Goal: Transaction & Acquisition: Obtain resource

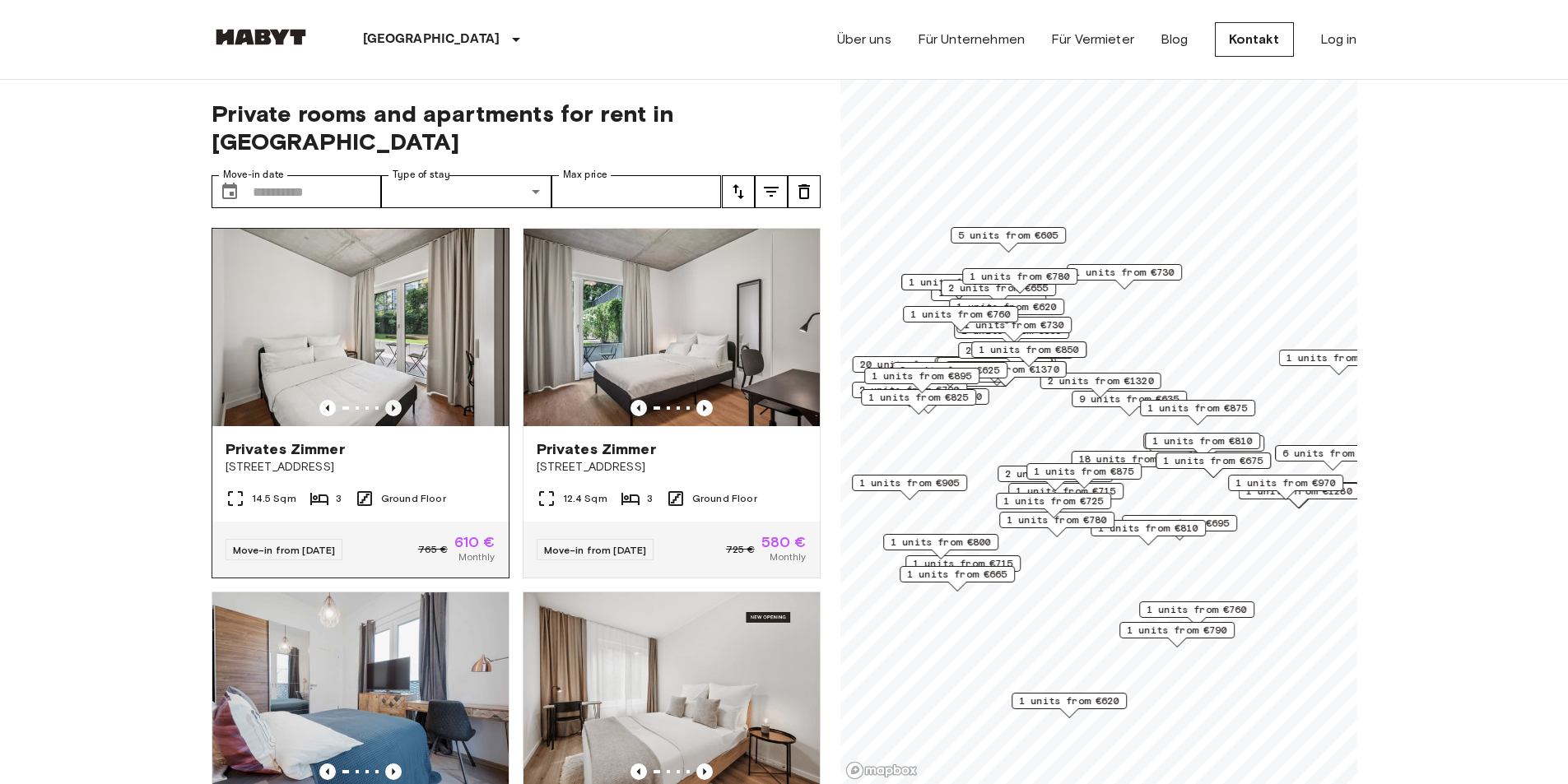
click at [391, 399] on icon "Previous image" at bounding box center [393, 407] width 17 height 17
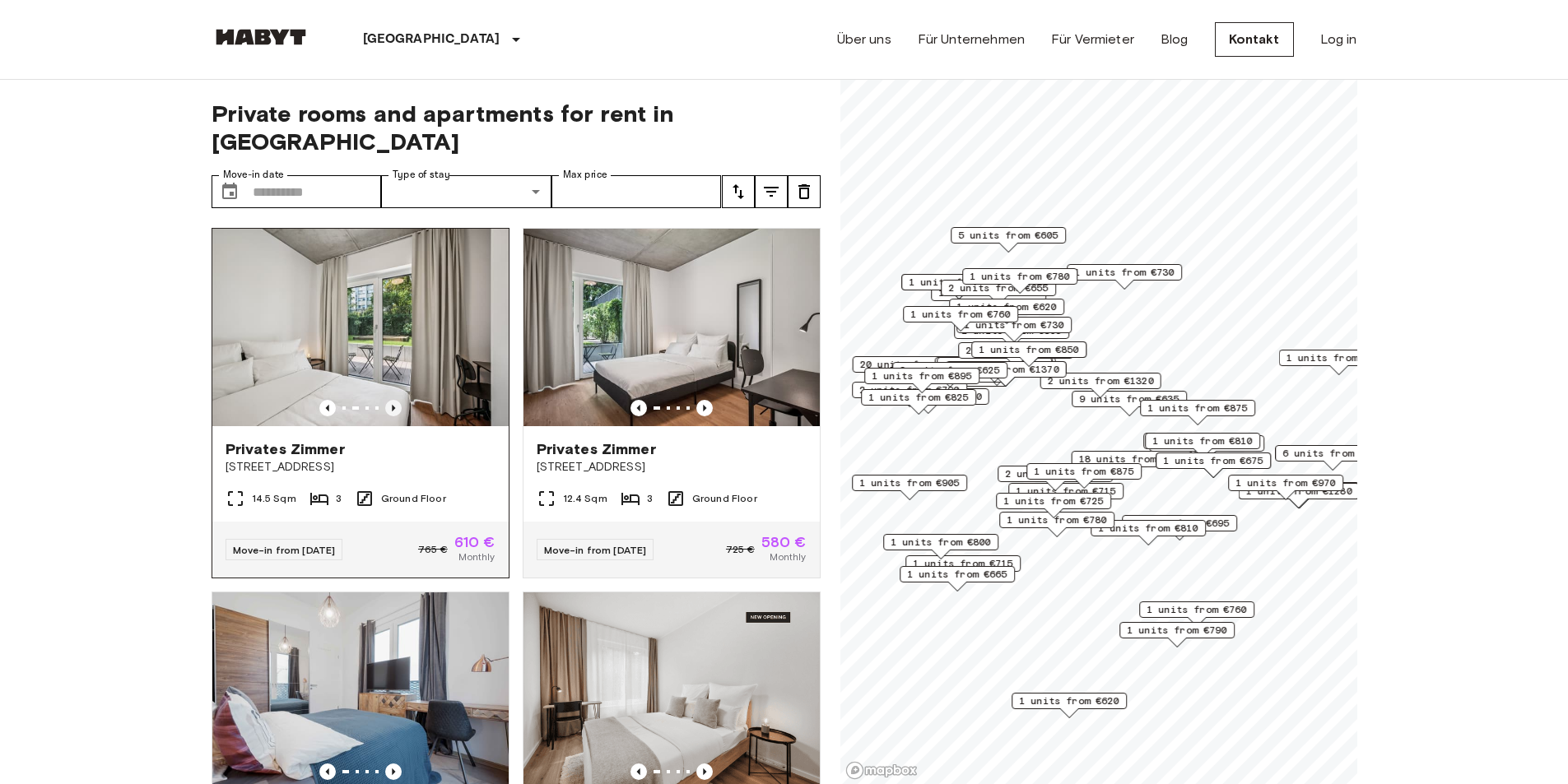
click at [391, 399] on icon "Previous image" at bounding box center [393, 407] width 17 height 17
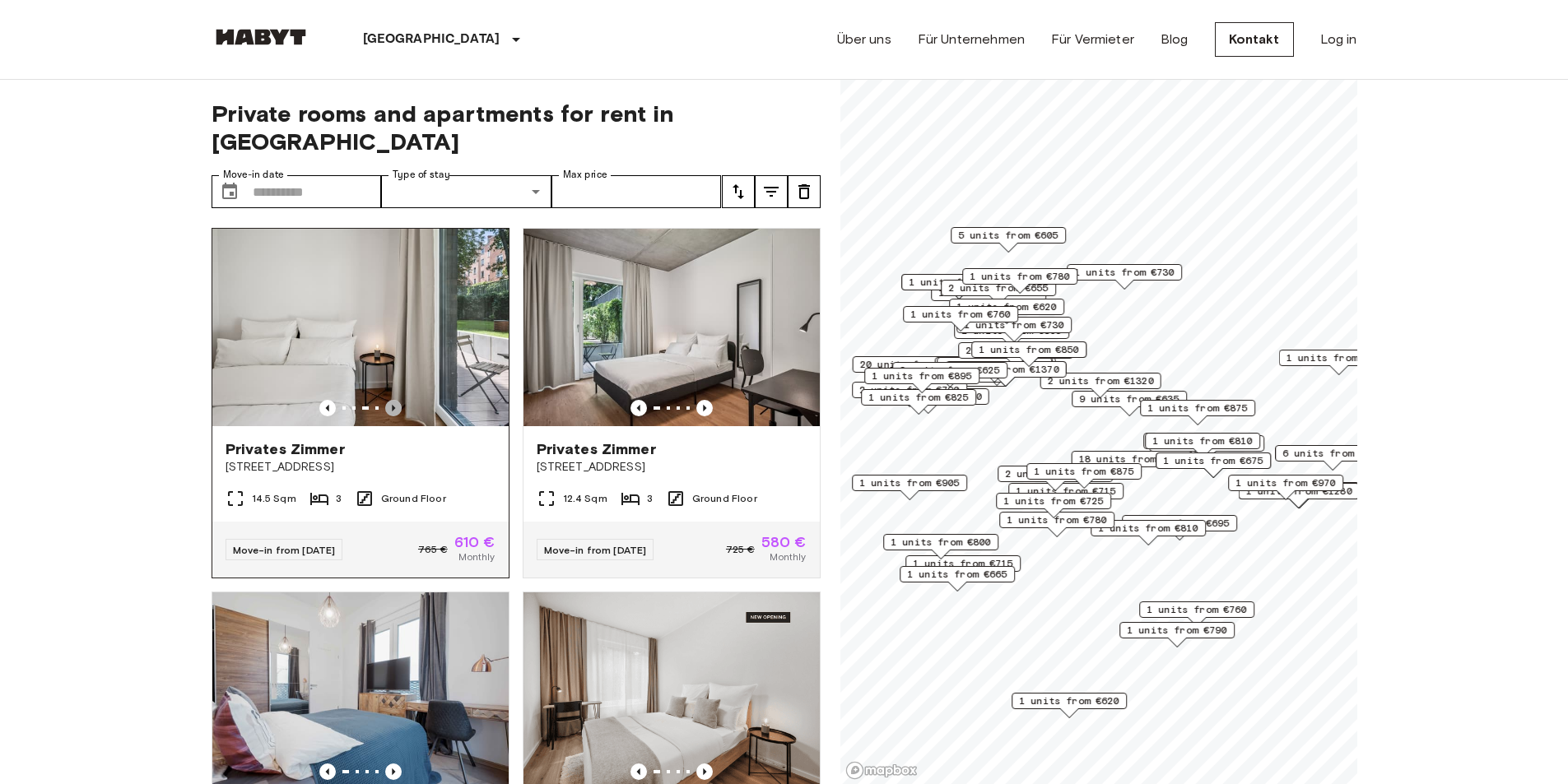
click at [391, 399] on icon "Previous image" at bounding box center [393, 407] width 17 height 17
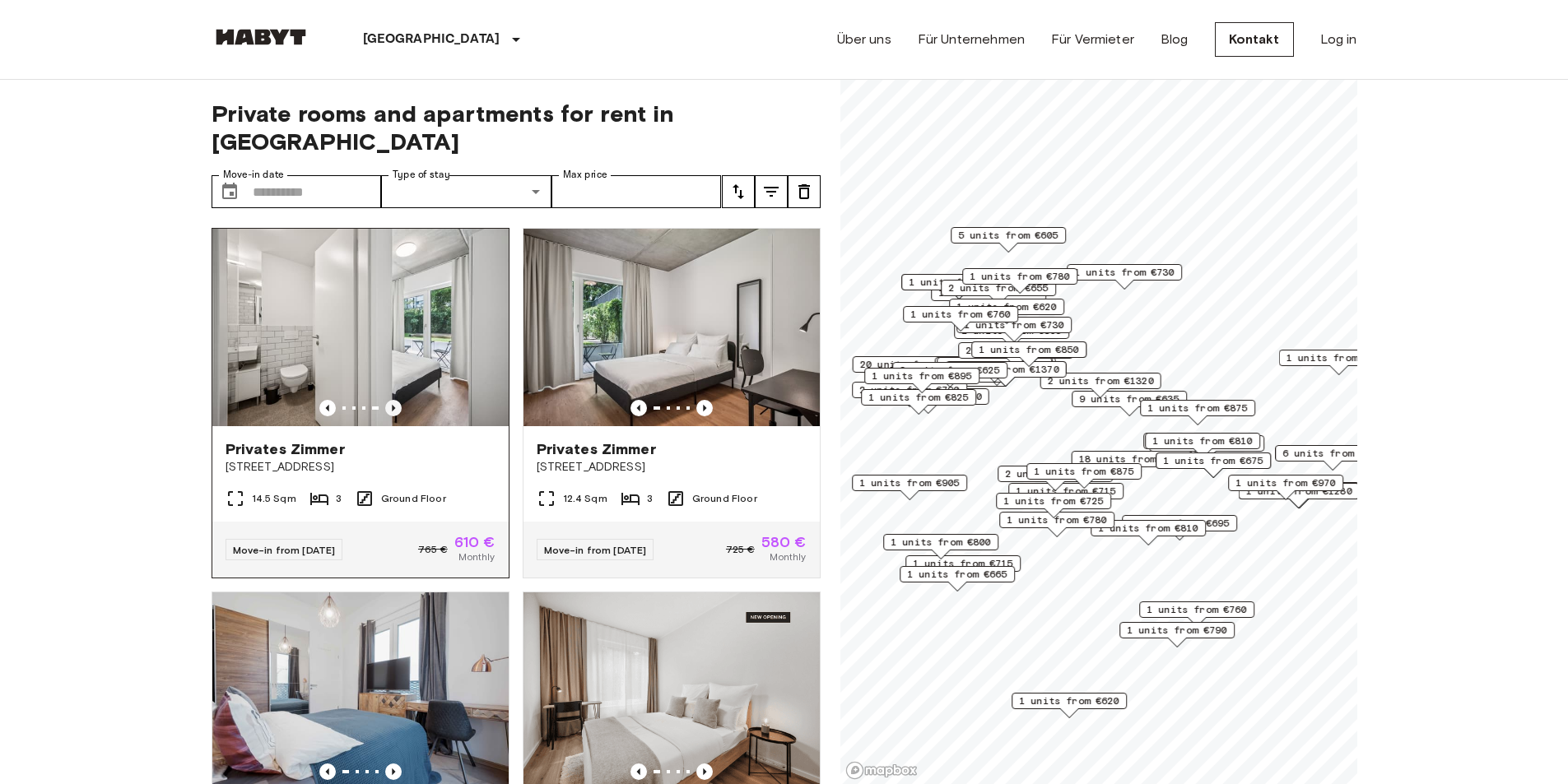
click at [391, 399] on icon "Previous image" at bounding box center [393, 407] width 17 height 17
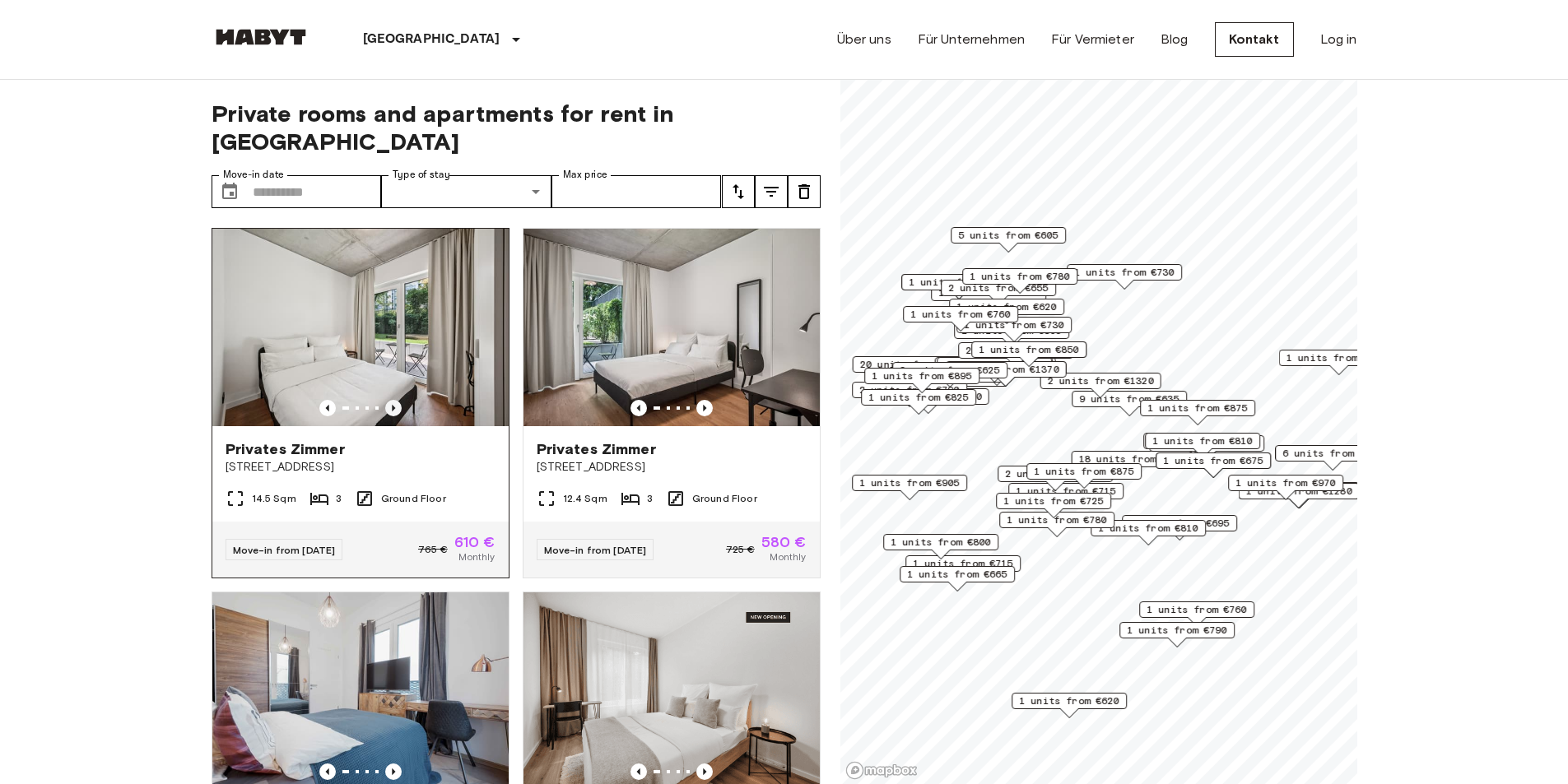
click at [391, 399] on icon "Previous image" at bounding box center [393, 407] width 17 height 17
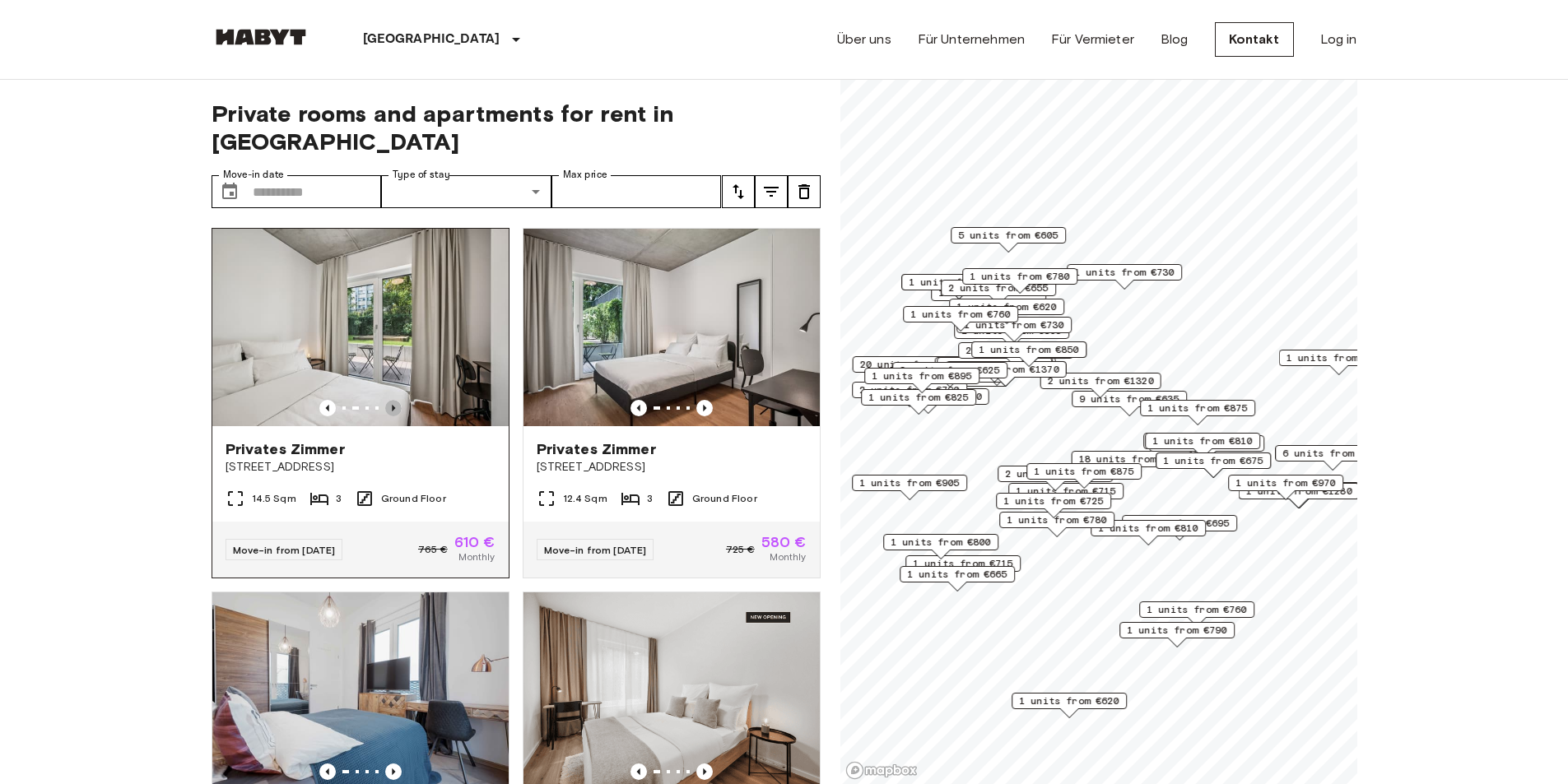
click at [391, 399] on icon "Previous image" at bounding box center [393, 407] width 17 height 17
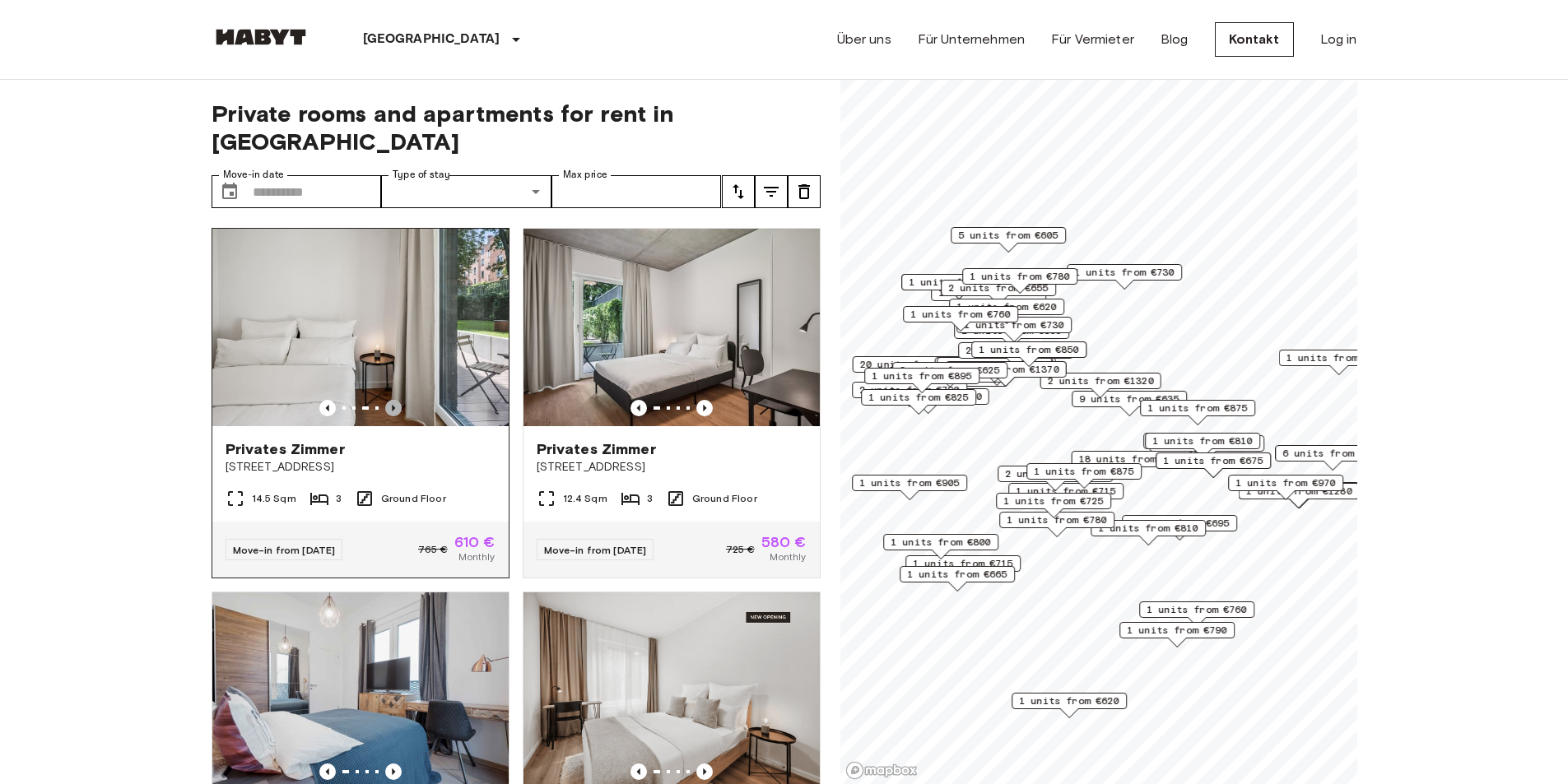
click at [391, 399] on icon "Previous image" at bounding box center [393, 407] width 17 height 17
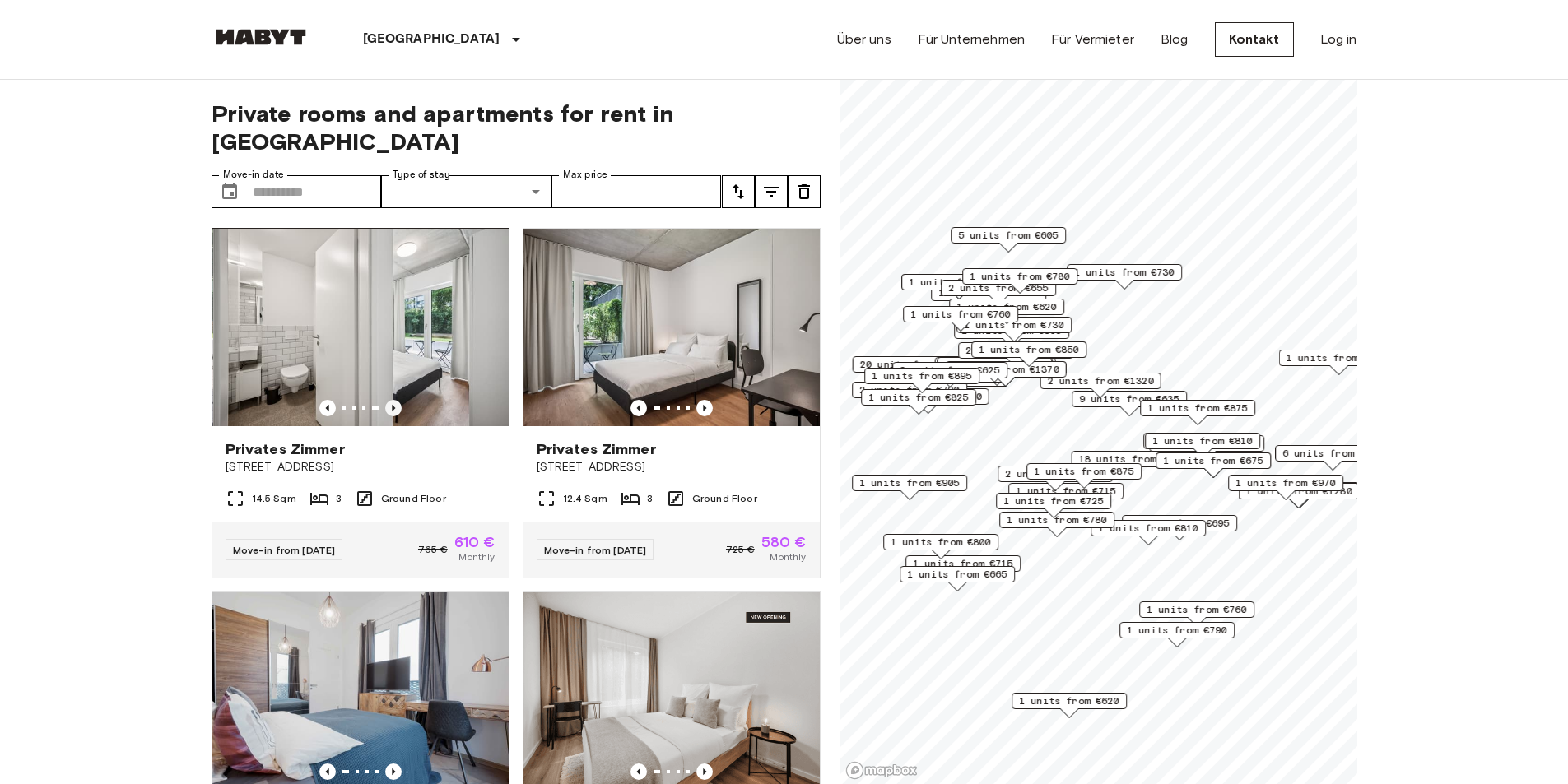
click at [391, 399] on icon "Previous image" at bounding box center [393, 407] width 17 height 17
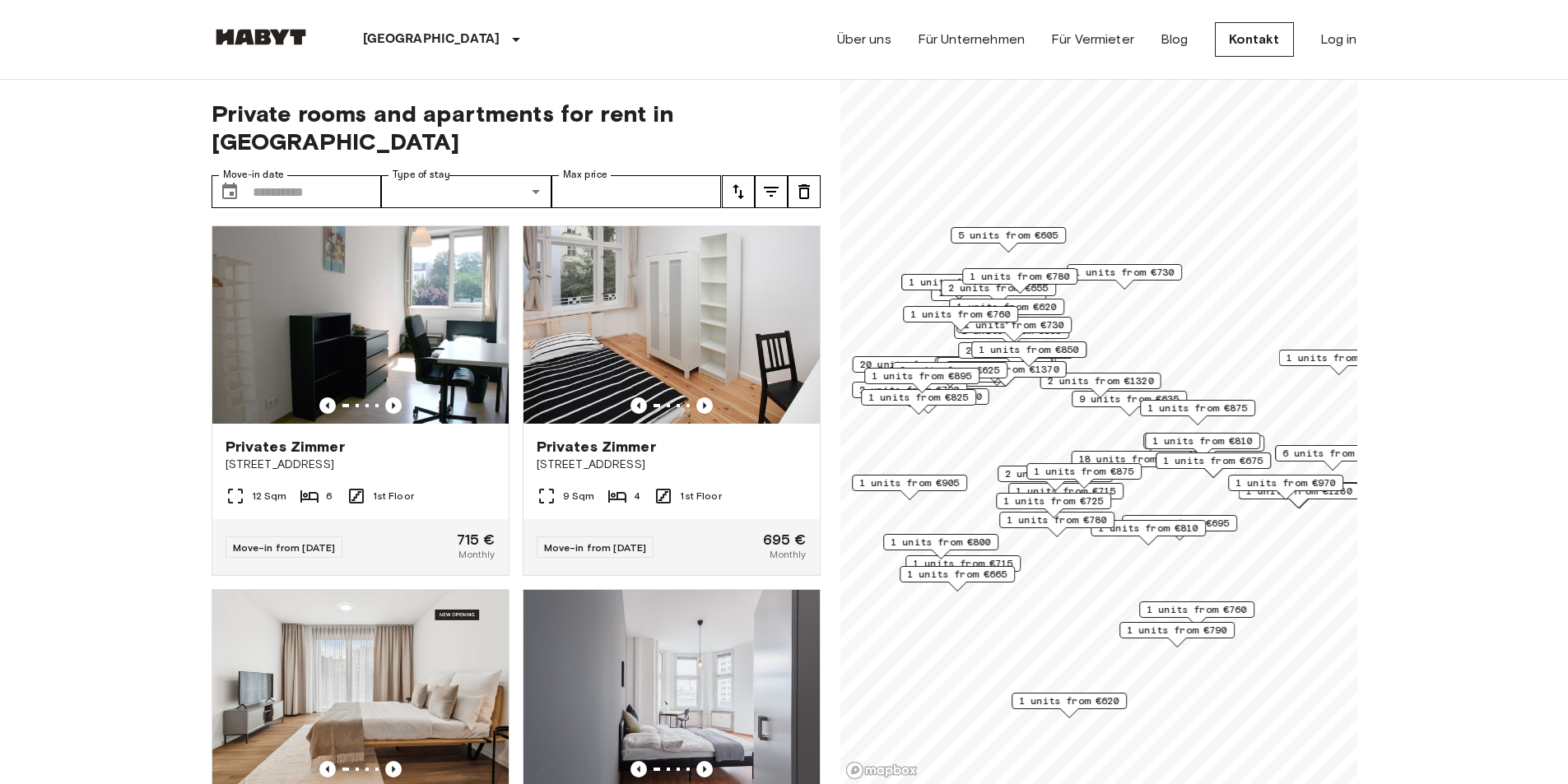
scroll to position [740, 0]
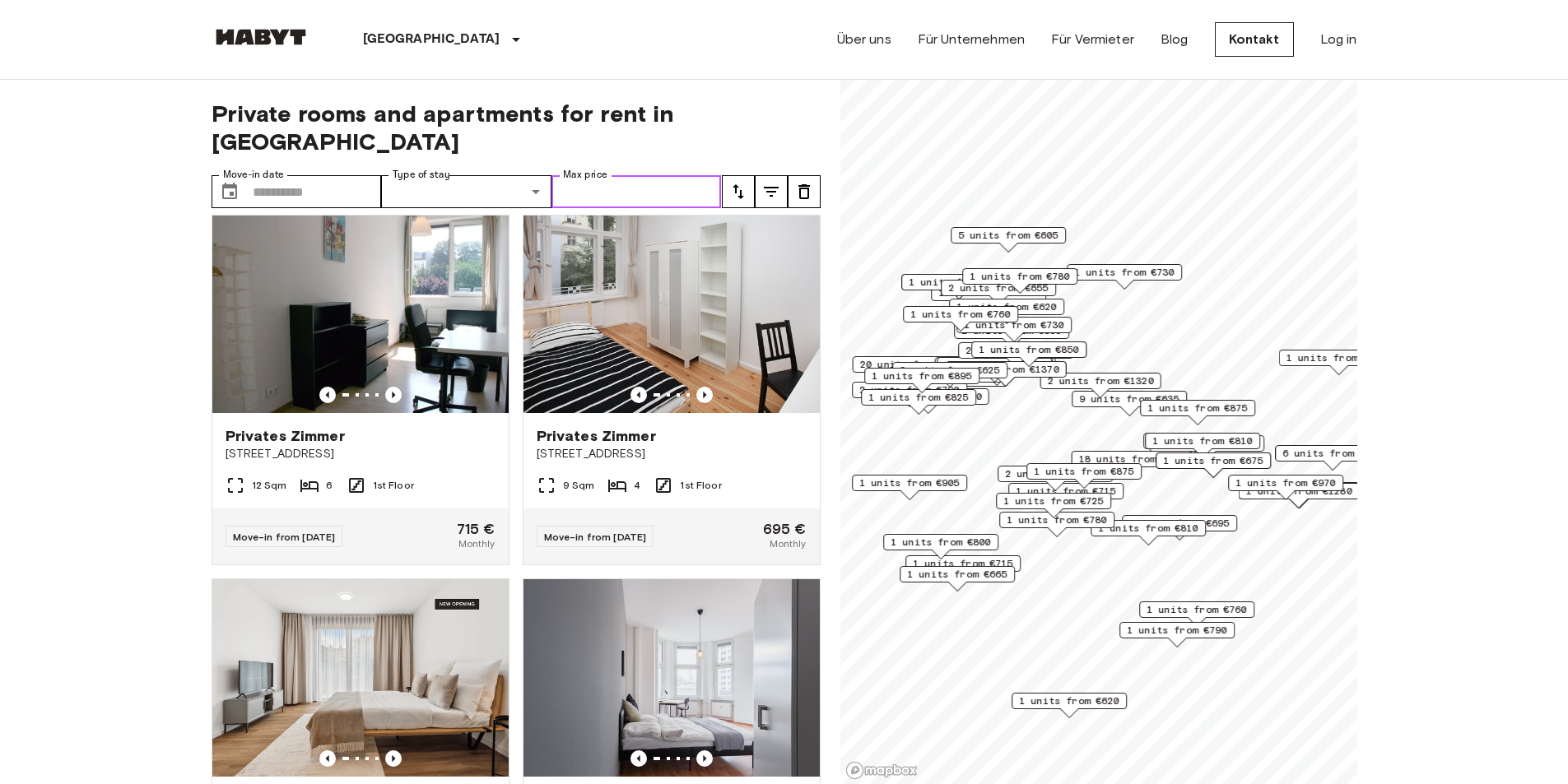
click at [614, 175] on input "Max price" at bounding box center [636, 191] width 170 height 33
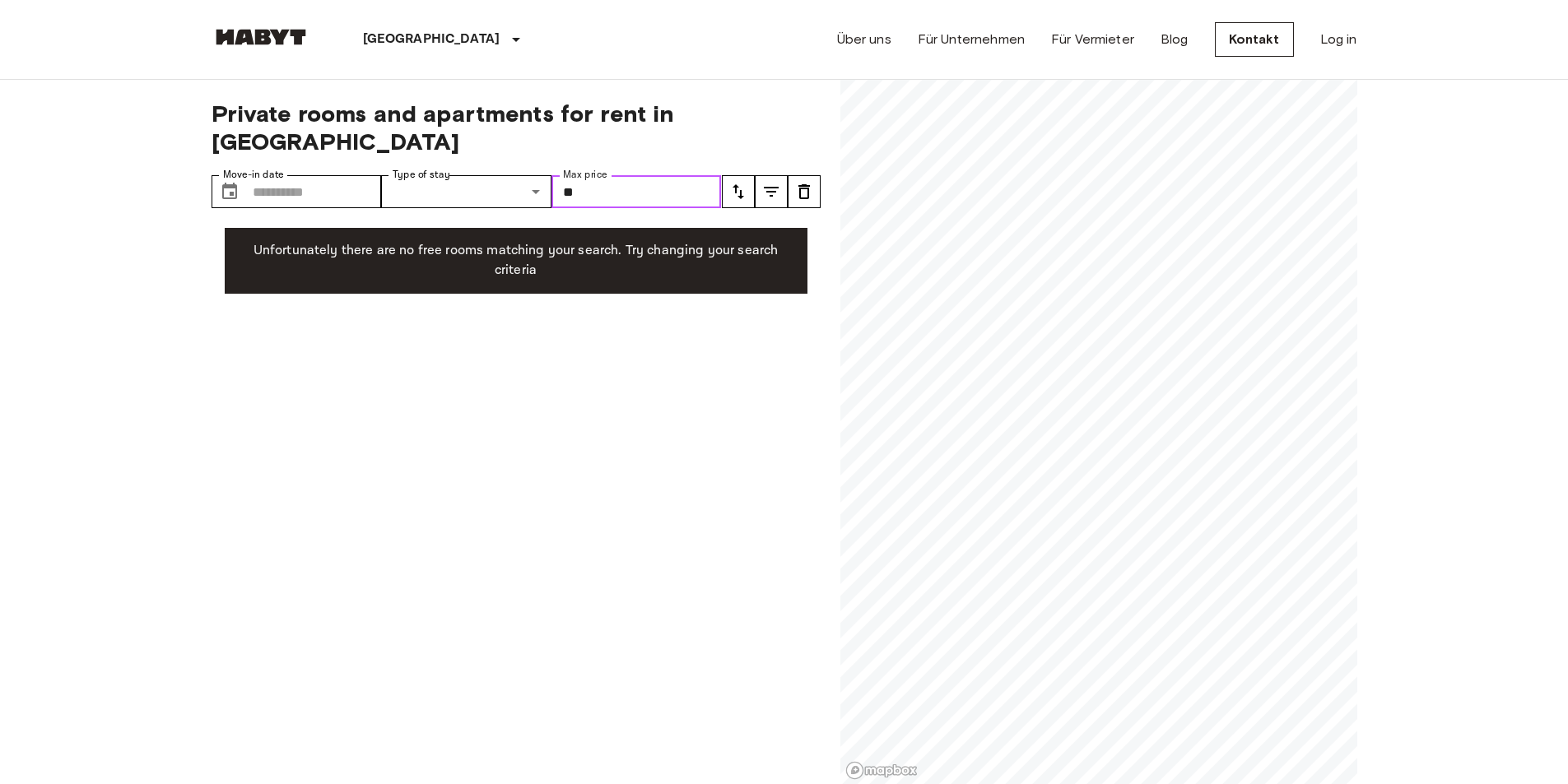
type input "*"
click at [749, 115] on span "Private rooms and apartments for rent in [GEOGRAPHIC_DATA]" at bounding box center [516, 127] width 609 height 56
click at [637, 175] on input "***" at bounding box center [636, 191] width 170 height 33
type input "***"
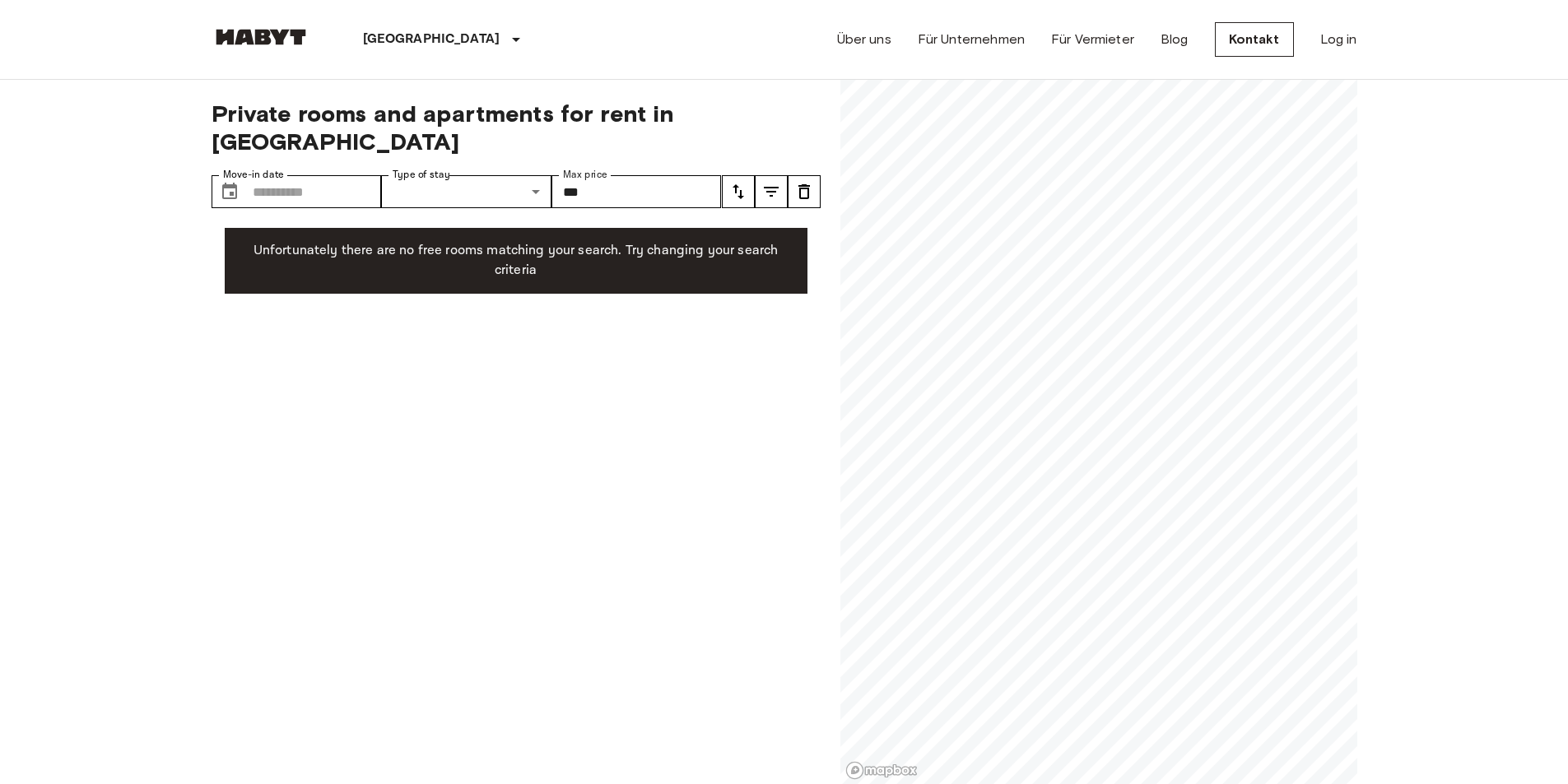
click at [752, 125] on span "Private rooms and apartments for rent in [GEOGRAPHIC_DATA]" at bounding box center [516, 127] width 609 height 56
click at [674, 175] on input "***" at bounding box center [636, 191] width 170 height 33
click at [738, 111] on span "Private rooms and apartments for rent in [GEOGRAPHIC_DATA]" at bounding box center [516, 127] width 609 height 56
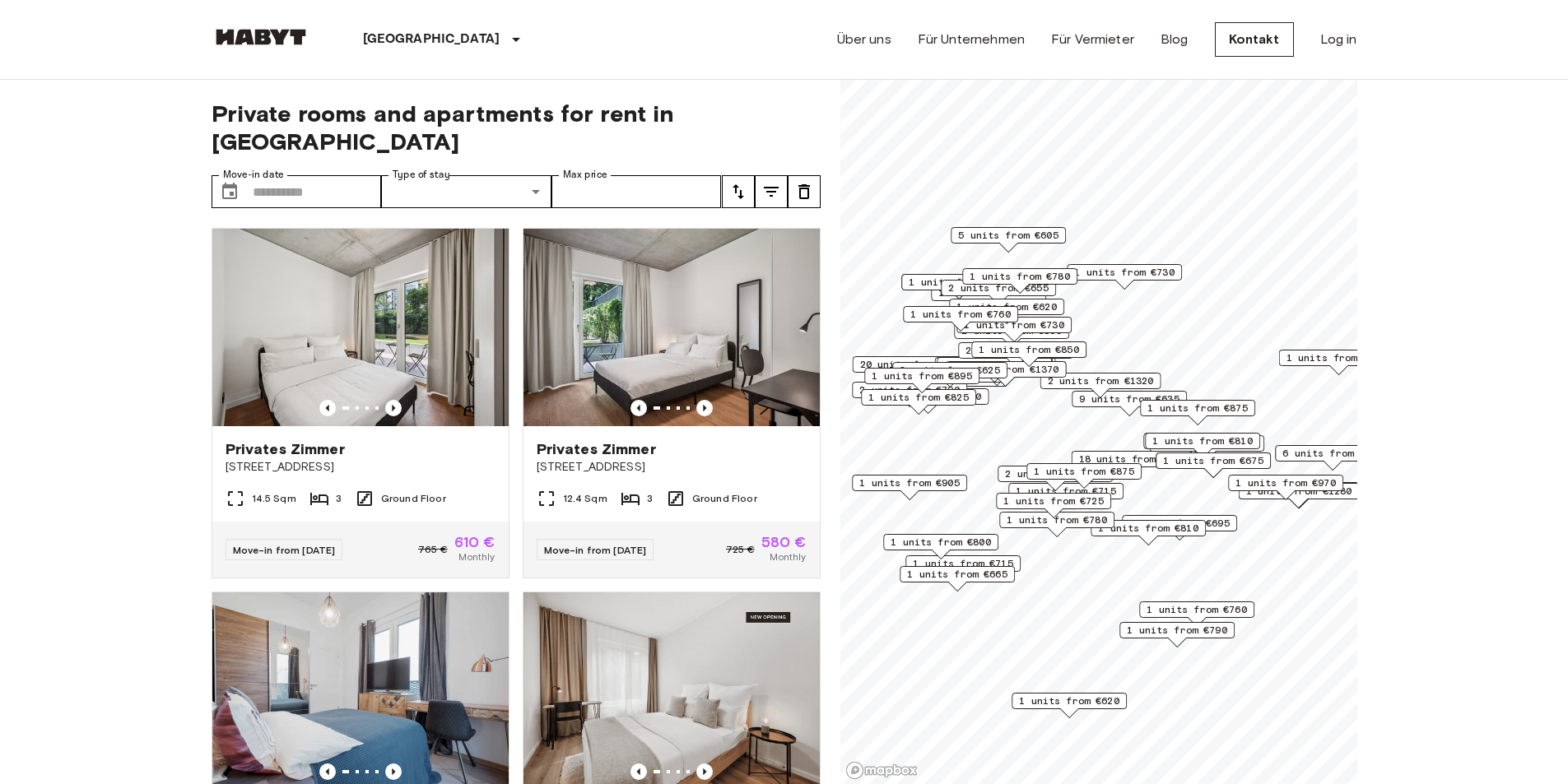
click at [656, 146] on div "Private rooms and apartments for rent in [GEOGRAPHIC_DATA] Move-in date ​ Move-…" at bounding box center [516, 432] width 609 height 705
click at [645, 178] on input "Max price" at bounding box center [636, 191] width 170 height 33
click at [735, 185] on icon "tune" at bounding box center [738, 191] width 12 height 15
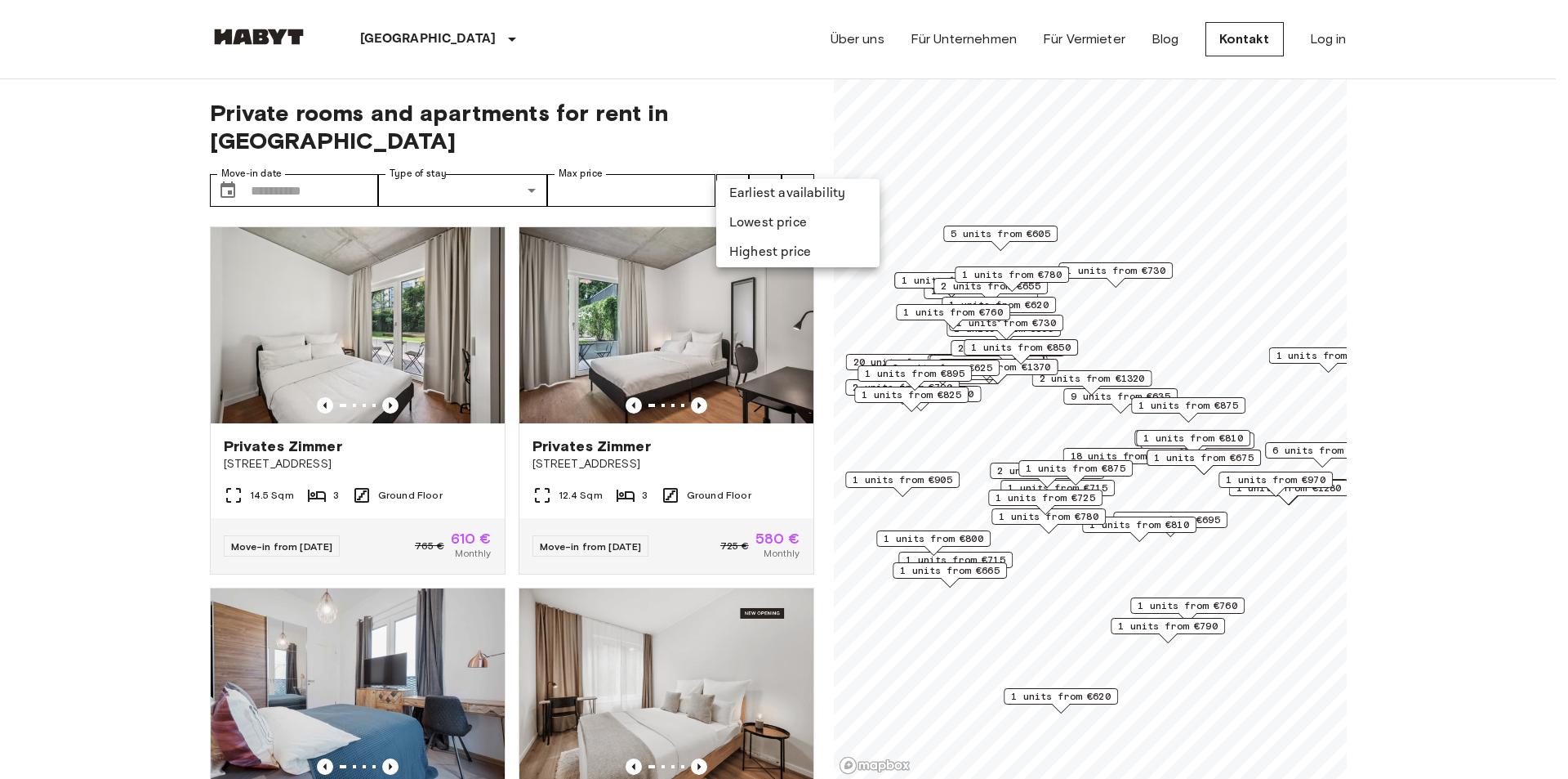
click at [752, 225] on li "Lowest price" at bounding box center [797, 223] width 163 height 29
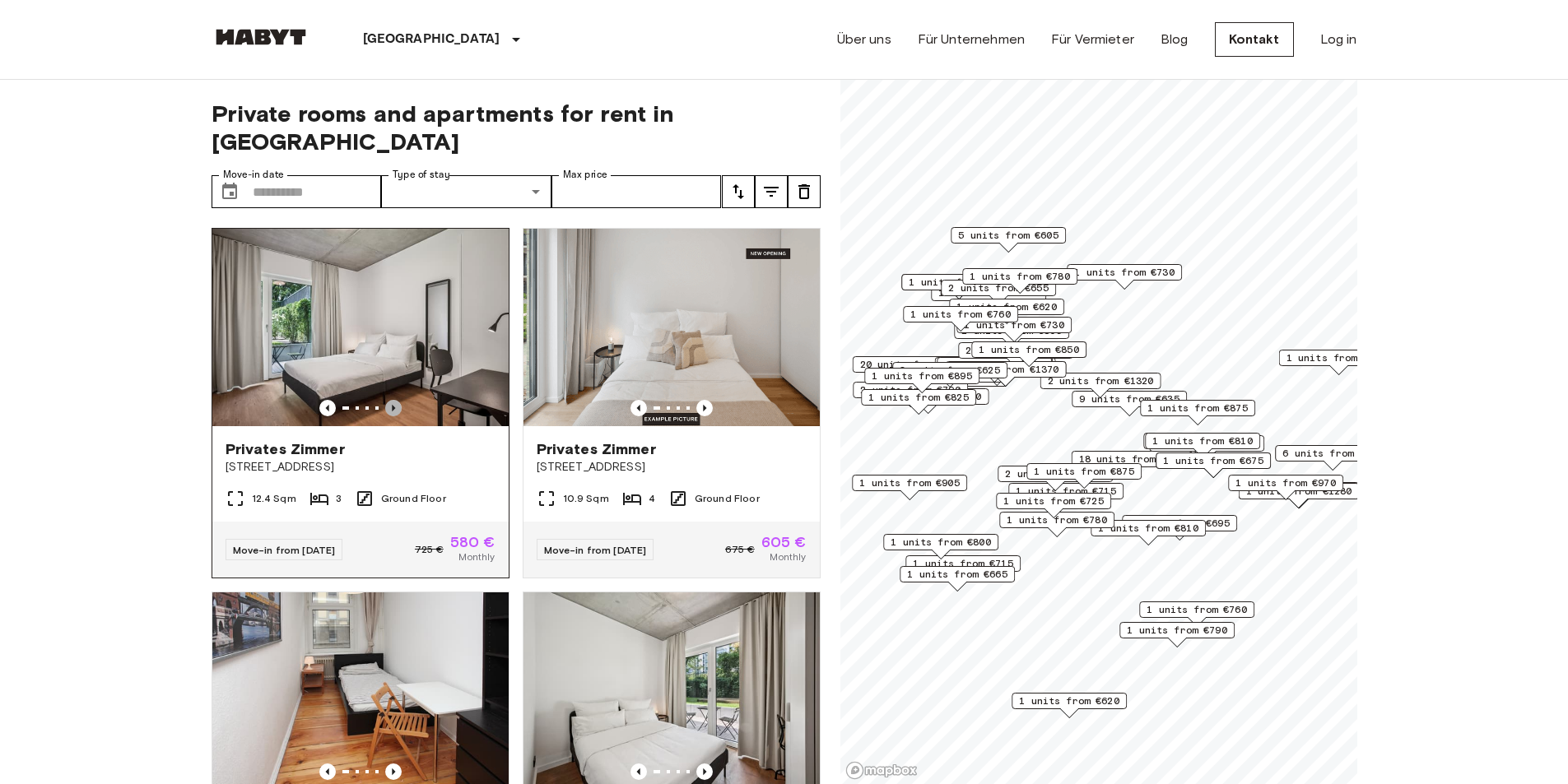
click at [393, 399] on icon "Previous image" at bounding box center [393, 407] width 17 height 17
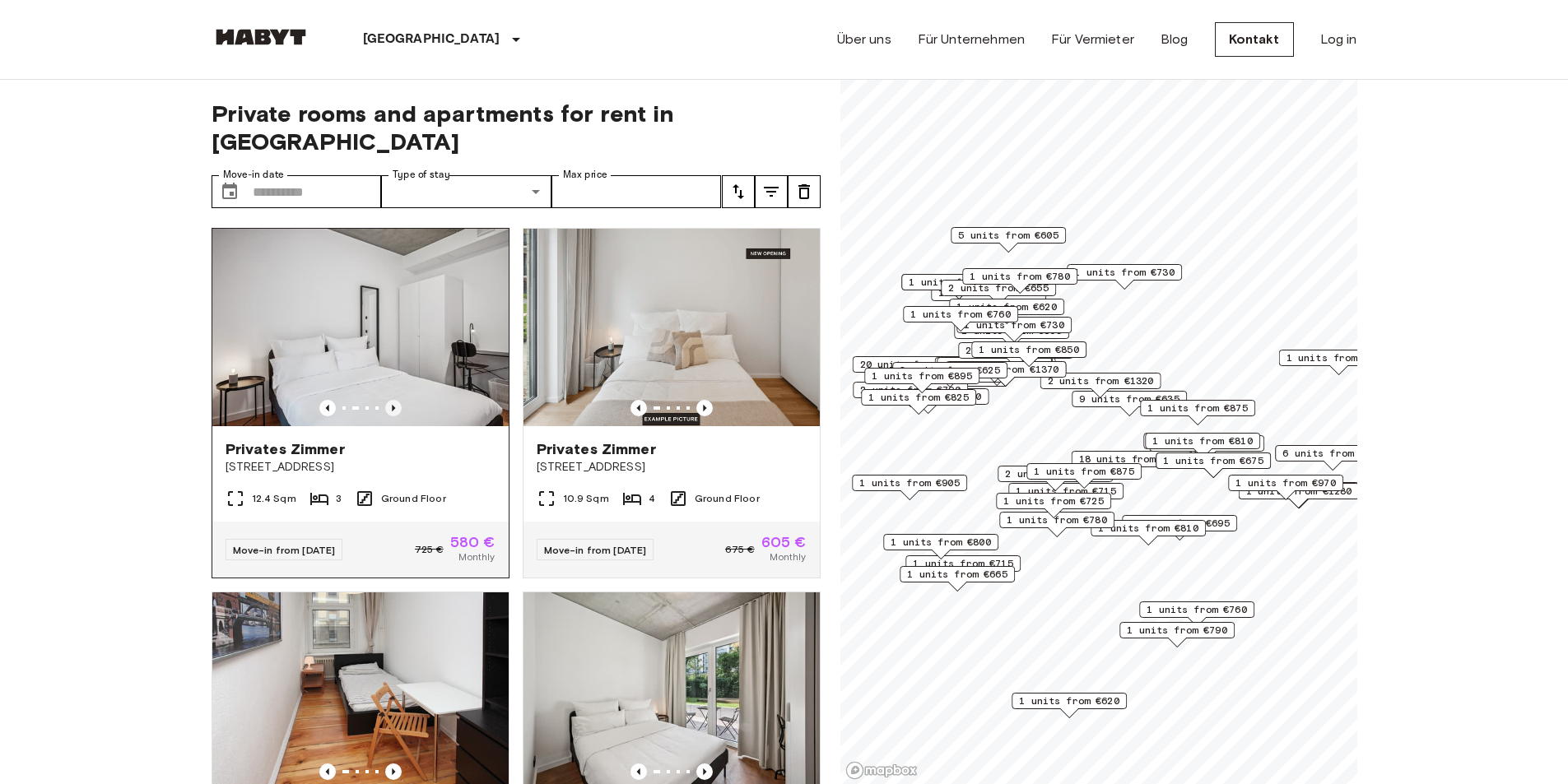
click at [393, 399] on icon "Previous image" at bounding box center [393, 407] width 17 height 17
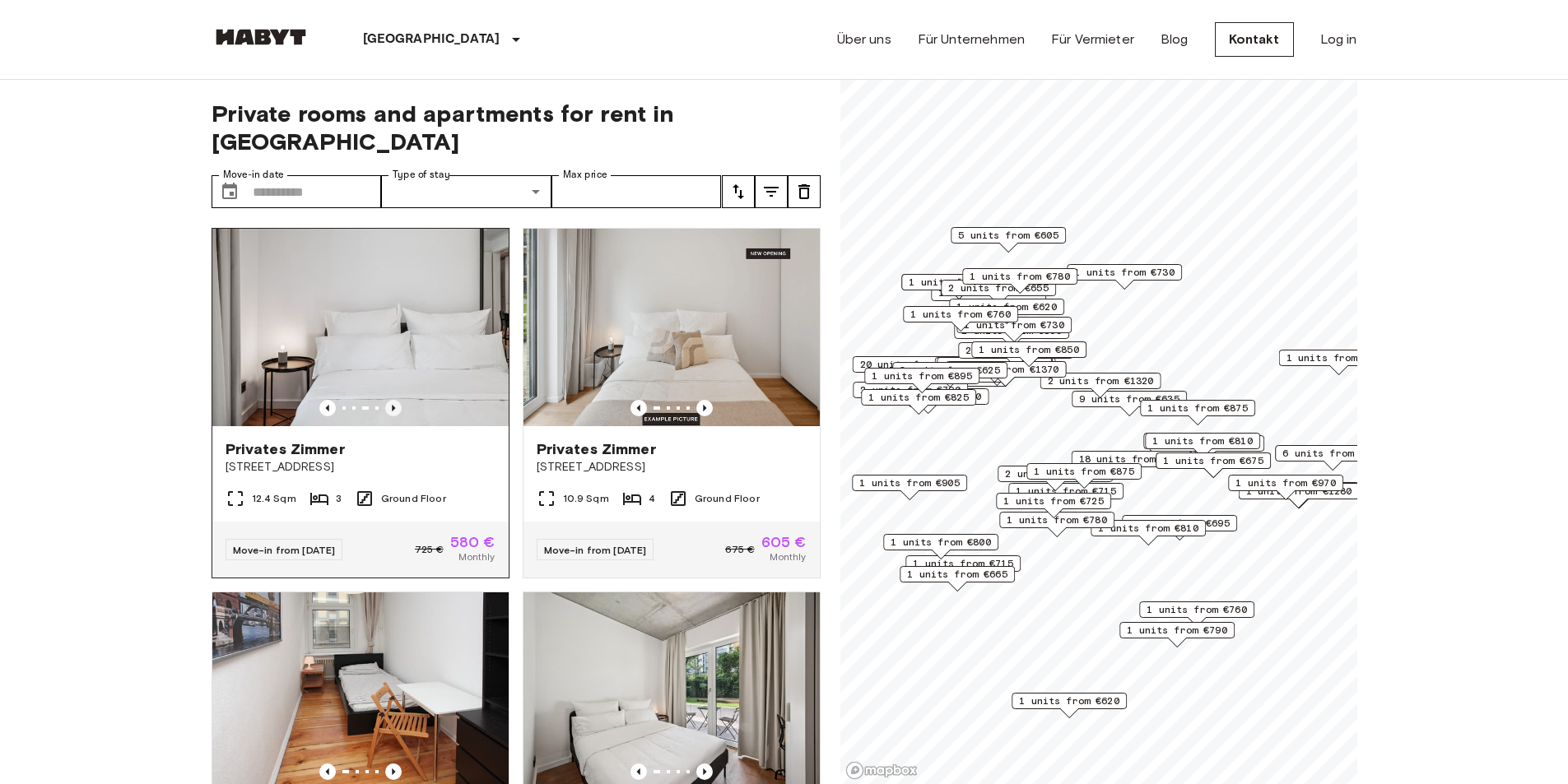
click at [393, 399] on icon "Previous image" at bounding box center [393, 407] width 17 height 17
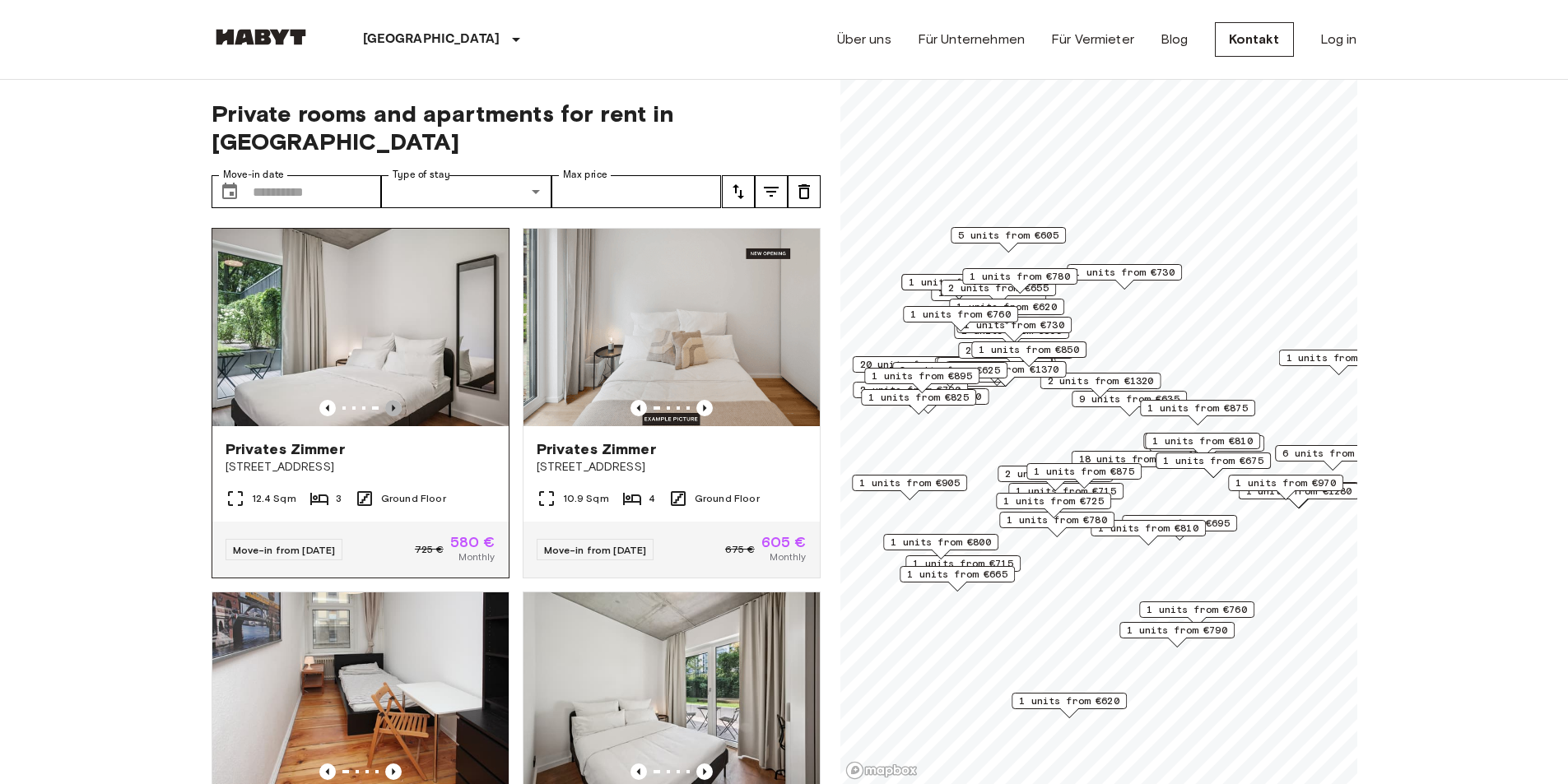
click at [393, 399] on icon "Previous image" at bounding box center [393, 407] width 17 height 17
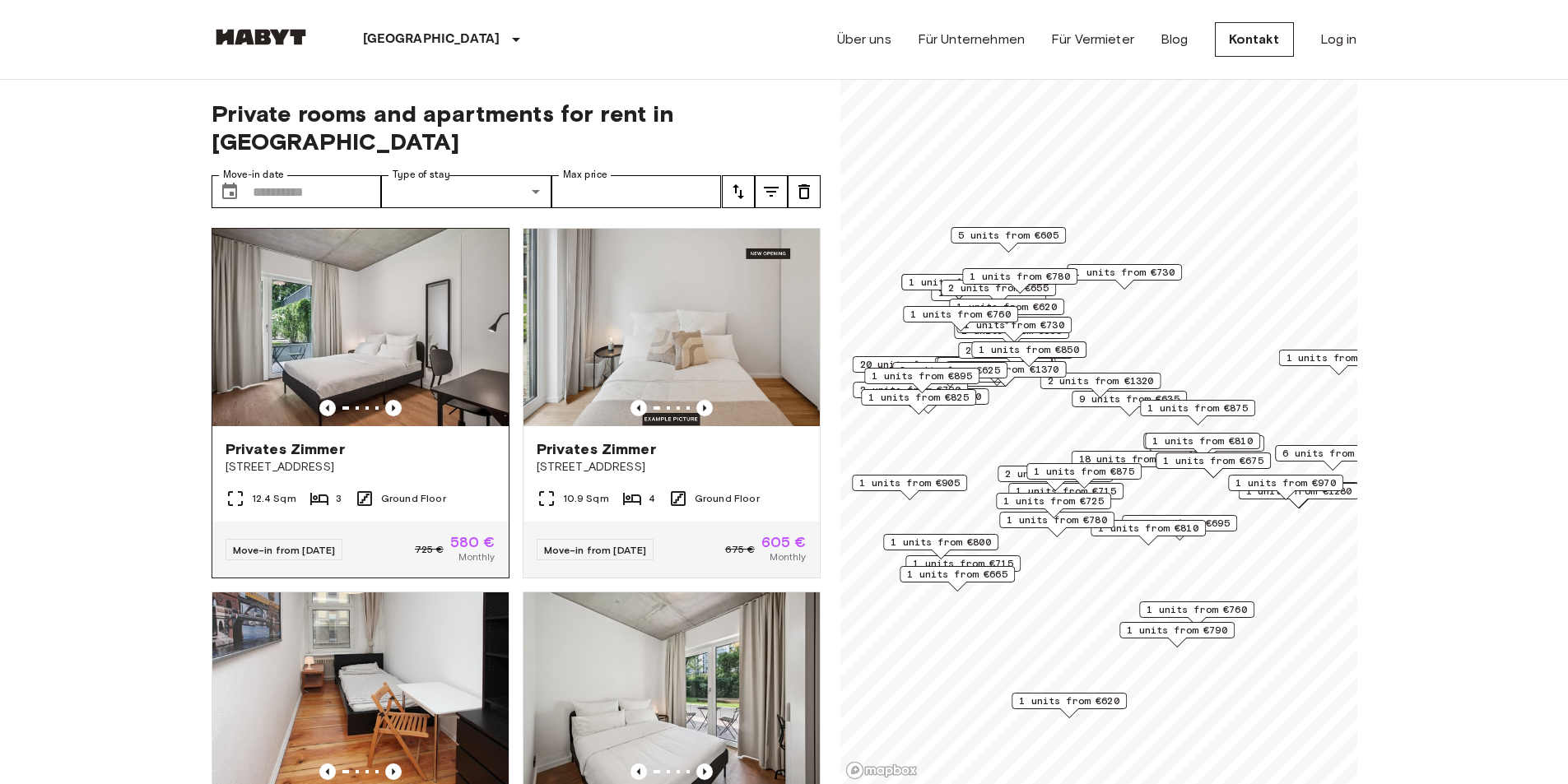
click at [399, 294] on img at bounding box center [360, 326] width 296 height 197
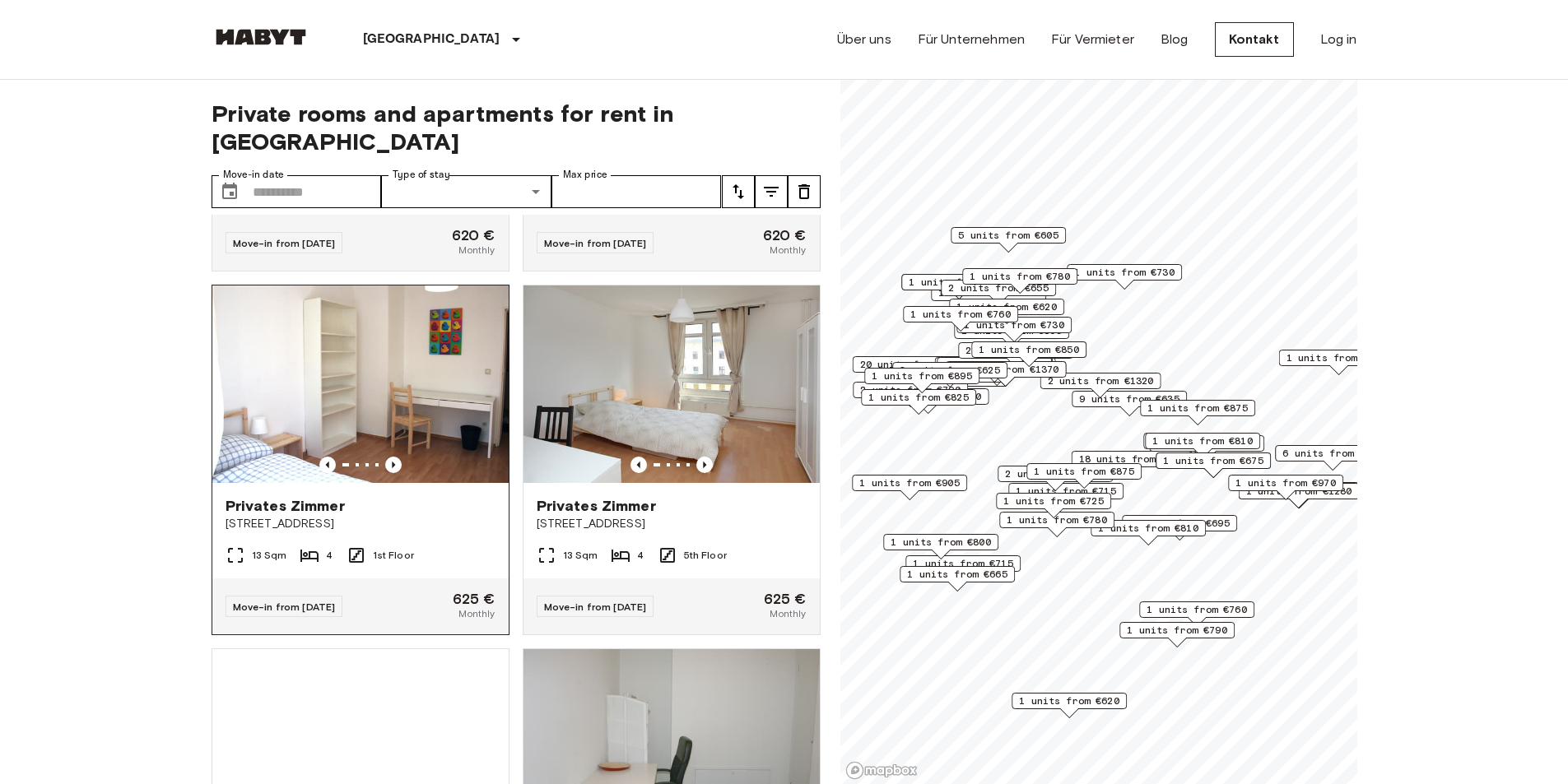
scroll to position [1398, 0]
